Goal: Entertainment & Leisure: Consume media (video, audio)

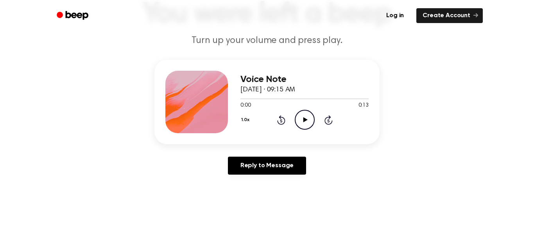
scroll to position [60, 0]
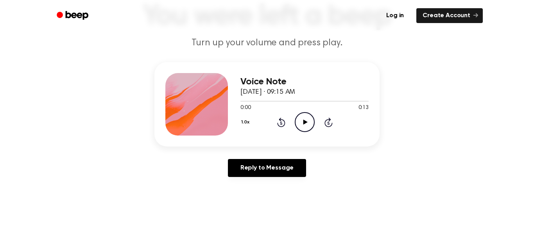
click at [301, 118] on icon "Play Audio" at bounding box center [305, 122] width 20 height 20
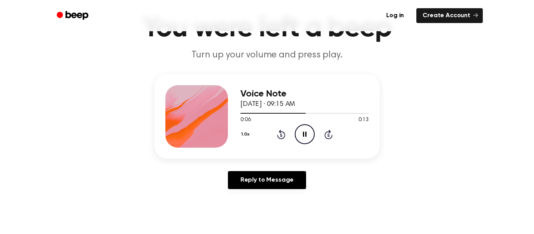
scroll to position [52, 0]
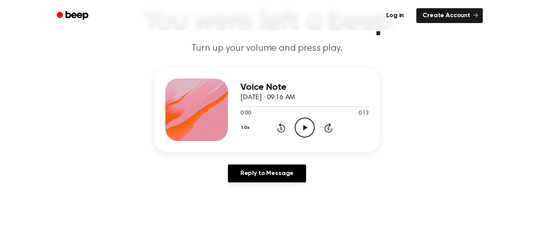
scroll to position [56, 0]
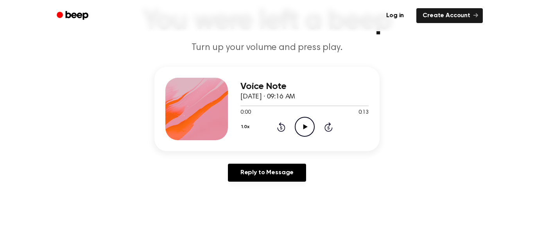
click at [303, 127] on icon at bounding box center [305, 126] width 4 height 5
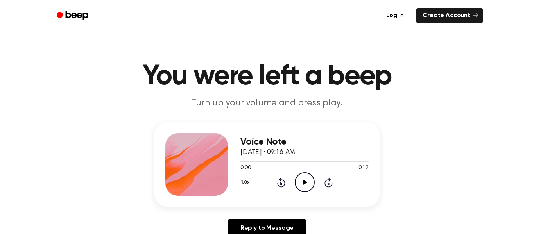
click at [302, 178] on icon "Play Audio" at bounding box center [305, 182] width 20 height 20
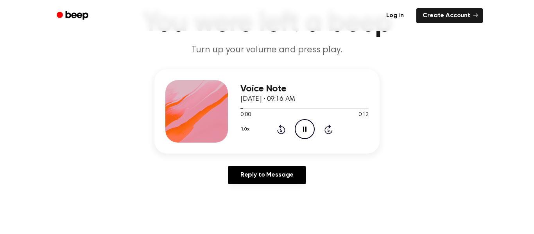
scroll to position [54, 0]
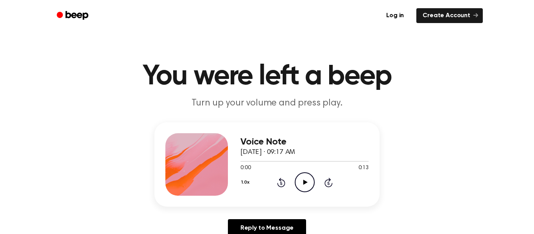
click at [305, 183] on icon at bounding box center [305, 182] width 4 height 5
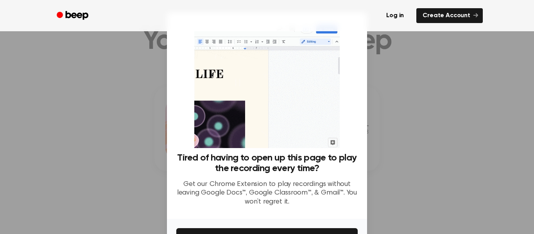
scroll to position [32, 0]
click at [436, 135] on div at bounding box center [267, 117] width 534 height 234
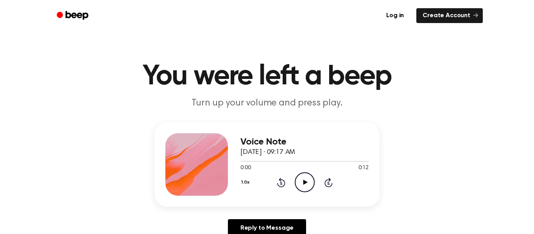
click at [308, 189] on icon "Play Audio" at bounding box center [305, 182] width 20 height 20
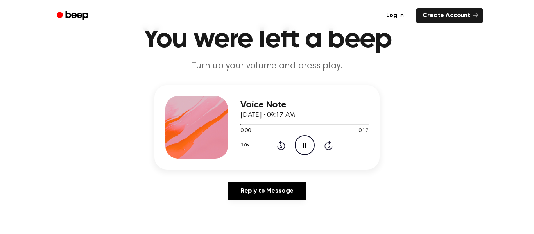
scroll to position [38, 0]
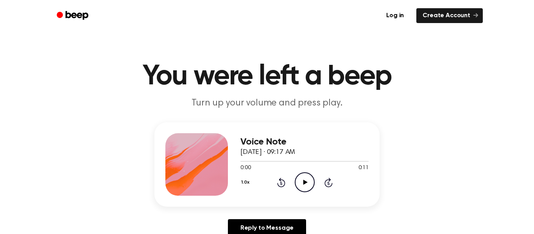
click at [305, 177] on icon "Play Audio" at bounding box center [305, 182] width 20 height 20
click at [297, 178] on icon "Play Audio" at bounding box center [305, 182] width 20 height 20
click at [305, 188] on icon "Play Audio" at bounding box center [305, 182] width 20 height 20
click at [303, 183] on icon at bounding box center [305, 182] width 4 height 5
click at [305, 178] on icon "Play Audio" at bounding box center [305, 182] width 20 height 20
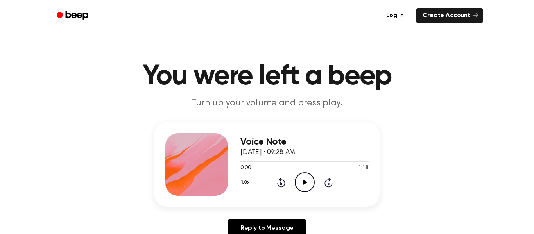
click at [296, 186] on icon "Play Audio" at bounding box center [305, 182] width 20 height 20
click at [305, 179] on icon "Play Audio" at bounding box center [305, 182] width 20 height 20
click at [303, 174] on icon "Play Audio" at bounding box center [305, 182] width 20 height 20
click at [305, 185] on icon "Play Audio" at bounding box center [305, 182] width 20 height 20
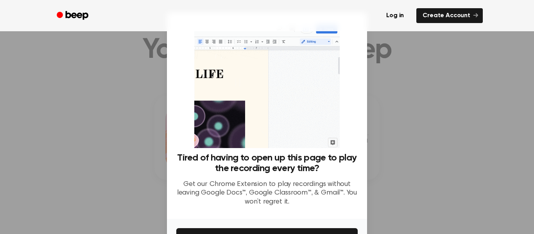
scroll to position [26, 0]
click at [368, 98] on div at bounding box center [267, 117] width 534 height 234
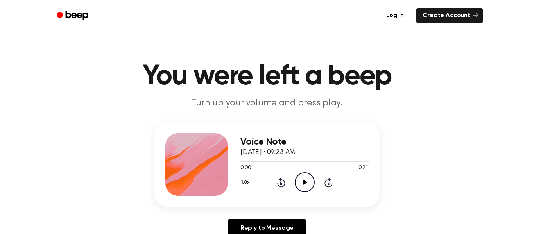
click at [306, 184] on icon "Play Audio" at bounding box center [305, 182] width 20 height 20
click at [301, 183] on icon "Play Audio" at bounding box center [305, 182] width 20 height 20
click at [303, 179] on icon "Play Audio" at bounding box center [305, 182] width 20 height 20
click at [295, 184] on circle at bounding box center [304, 182] width 19 height 19
click at [300, 181] on icon "Play Audio" at bounding box center [305, 182] width 20 height 20
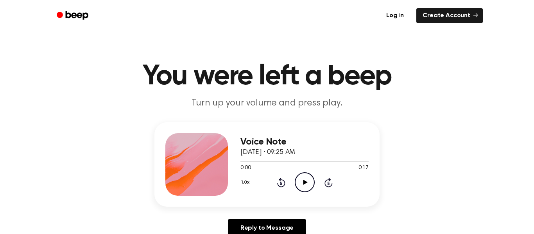
click at [300, 178] on icon "Play Audio" at bounding box center [305, 182] width 20 height 20
click at [297, 177] on circle at bounding box center [304, 182] width 19 height 19
click at [307, 172] on icon "Play Audio" at bounding box center [305, 182] width 20 height 20
